Goal: Transaction & Acquisition: Download file/media

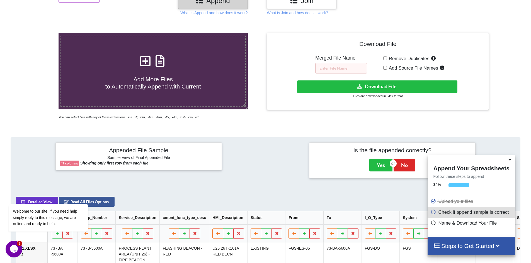
scroll to position [53, 0]
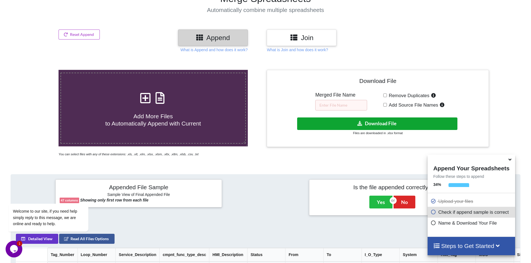
click at [360, 123] on icon at bounding box center [360, 123] width 6 height 4
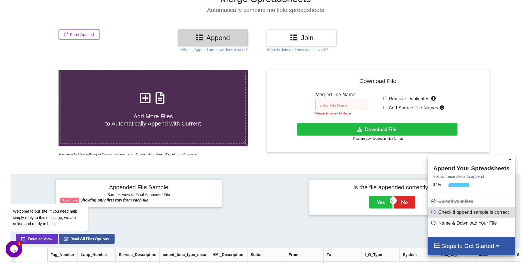
click at [332, 105] on input "text" at bounding box center [341, 105] width 52 height 11
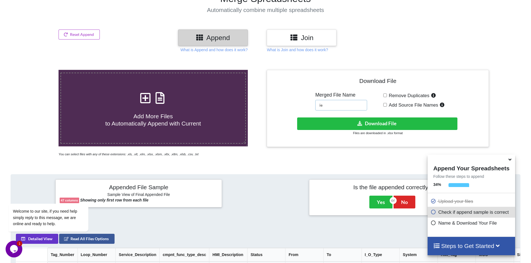
type input "i"
type input "IES-05 Combined"
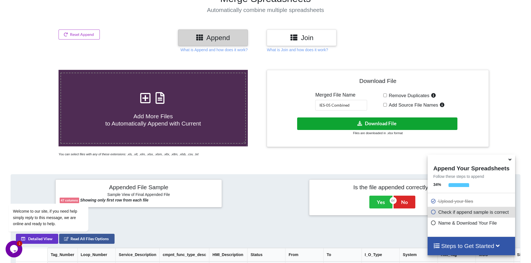
click at [361, 121] on icon at bounding box center [360, 123] width 6 height 4
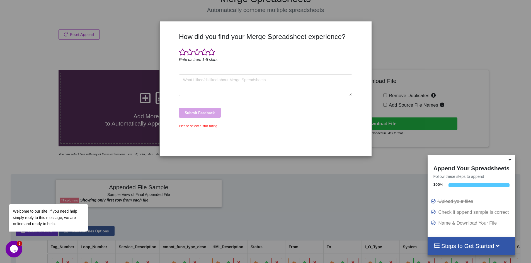
click at [252, 194] on div "How did you find your Merge Spreadsheet experience? Rate us from 1-5 stars Subm…" at bounding box center [265, 131] width 531 height 263
click at [210, 53] on span at bounding box center [211, 52] width 7 height 8
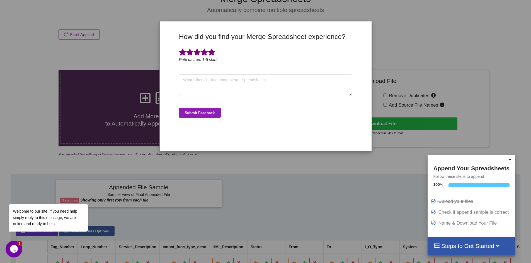
click at [207, 112] on button "Submit Feedback" at bounding box center [200, 113] width 42 height 10
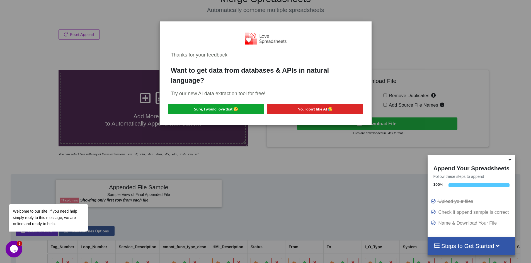
click at [232, 108] on button "Sure, I would love that 😀" at bounding box center [216, 109] width 96 height 10
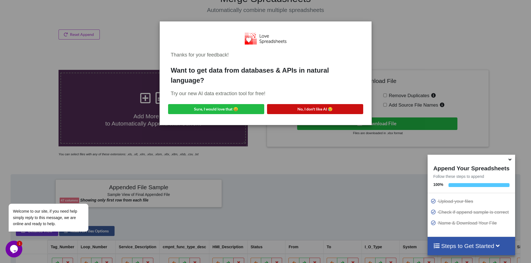
click at [304, 107] on button "No, I don't like AI 😥" at bounding box center [315, 109] width 96 height 10
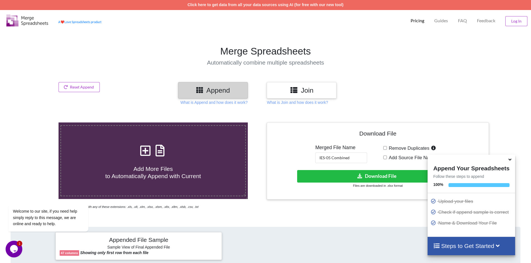
scroll to position [0, 0]
drag, startPoint x: 353, startPoint y: 157, endPoint x: 264, endPoint y: 164, distance: 89.7
click at [264, 164] on div "Add More Files to Automatically Append with Current You can select files with a…" at bounding box center [265, 166] width 539 height 87
click at [454, 91] on div at bounding box center [445, 91] width 90 height 16
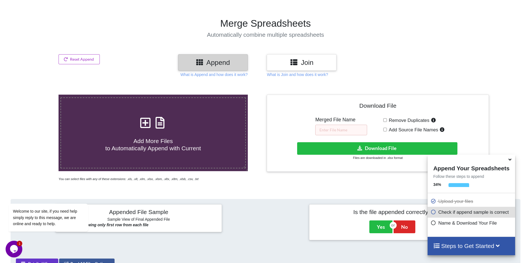
scroll to position [28, 0]
click at [326, 130] on input "text" at bounding box center [341, 130] width 52 height 11
type input "s"
click at [335, 130] on input "SS-07" at bounding box center [341, 130] width 52 height 11
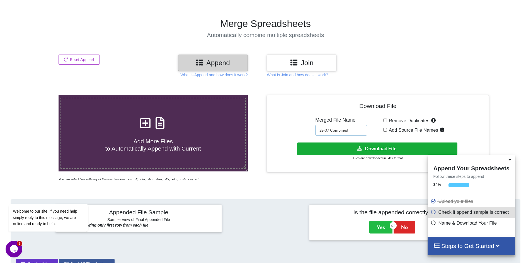
type input "SS-07 Combined"
click at [362, 146] on icon at bounding box center [360, 148] width 6 height 4
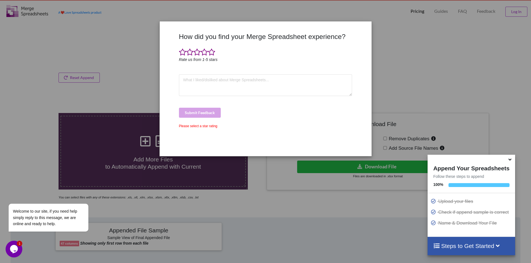
scroll to position [0, 0]
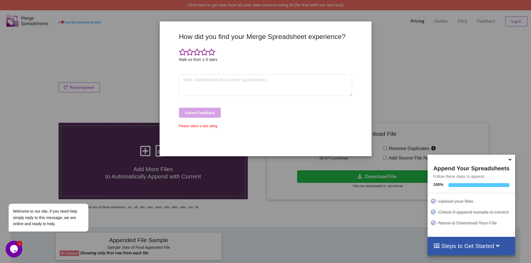
click at [404, 52] on div "How did you find your Merge Spreadsheet experience? Rate us from 1-5 stars Subm…" at bounding box center [265, 131] width 531 height 263
click at [210, 52] on span at bounding box center [211, 52] width 7 height 8
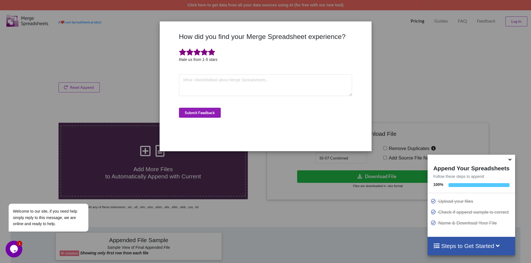
click at [197, 117] on button "Submit Feedback" at bounding box center [200, 113] width 42 height 10
click at [197, 108] on button "Submit Feedback" at bounding box center [200, 113] width 42 height 10
click at [195, 110] on button "Submit Feedback" at bounding box center [200, 113] width 42 height 10
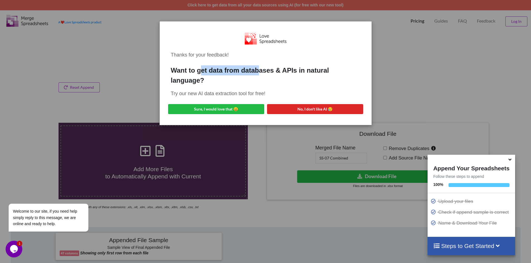
drag, startPoint x: 204, startPoint y: 69, endPoint x: 265, endPoint y: 75, distance: 61.9
click at [262, 75] on div "Want to get data from databases & APIs in natural language?" at bounding box center [266, 75] width 190 height 20
drag, startPoint x: 271, startPoint y: 76, endPoint x: 276, endPoint y: 82, distance: 8.3
click at [272, 76] on div "Want to get data from databases & APIs in natural language?" at bounding box center [266, 75] width 190 height 20
click at [307, 113] on button "No, I don't like AI 😥" at bounding box center [315, 109] width 96 height 10
